Goal: Information Seeking & Learning: Learn about a topic

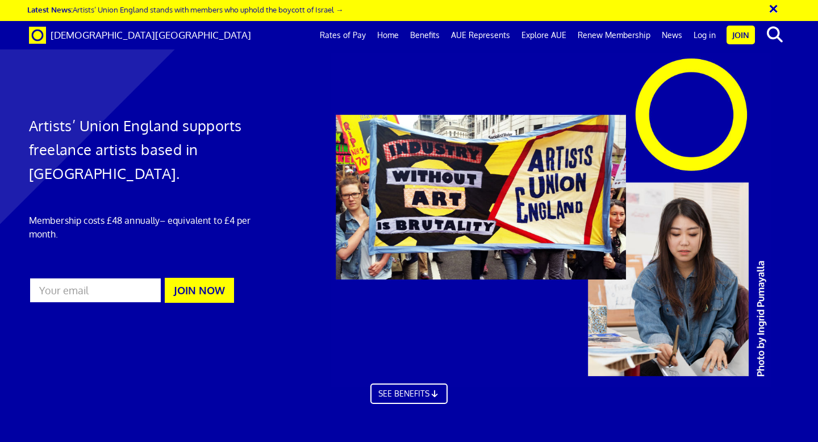
scroll to position [553, 0]
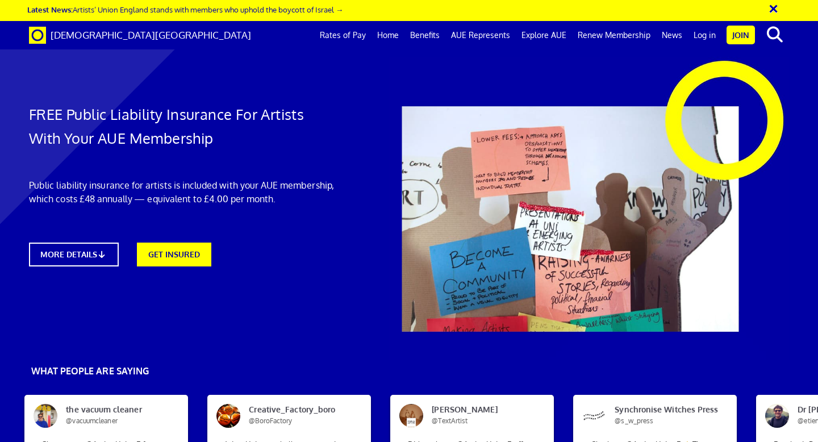
scroll to position [1517, 0]
